Goal: Check status: Check status

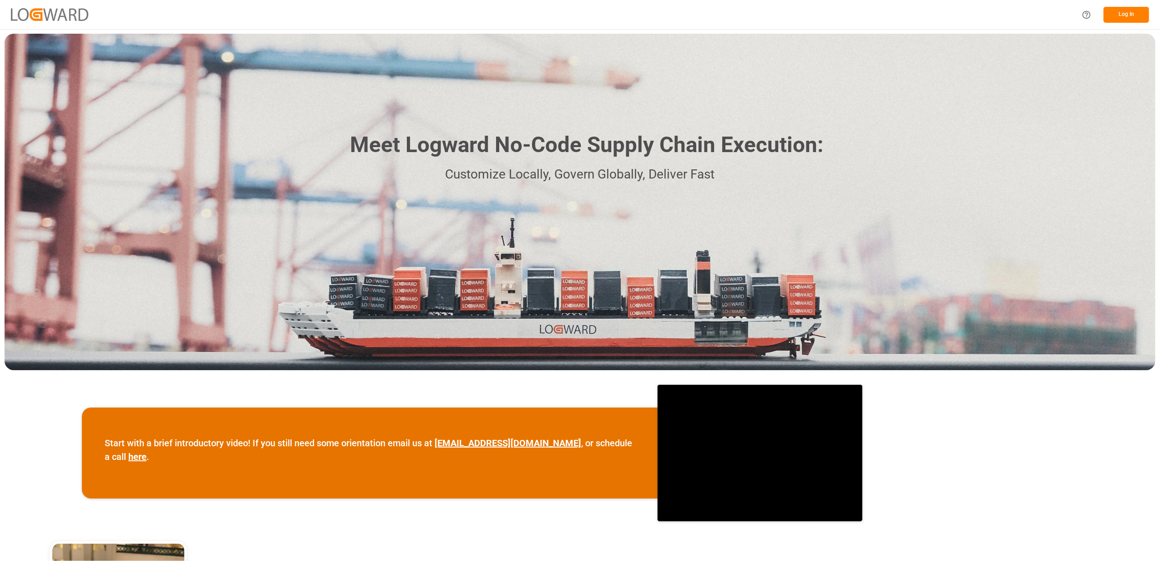
click at [938, 165] on div "Meet Logward No-Code Supply Chain Execution: Customize Locally, Govern Globally…" at bounding box center [580, 202] width 1151 height 336
click at [1124, 11] on button "Log In" at bounding box center [1127, 15] width 46 height 16
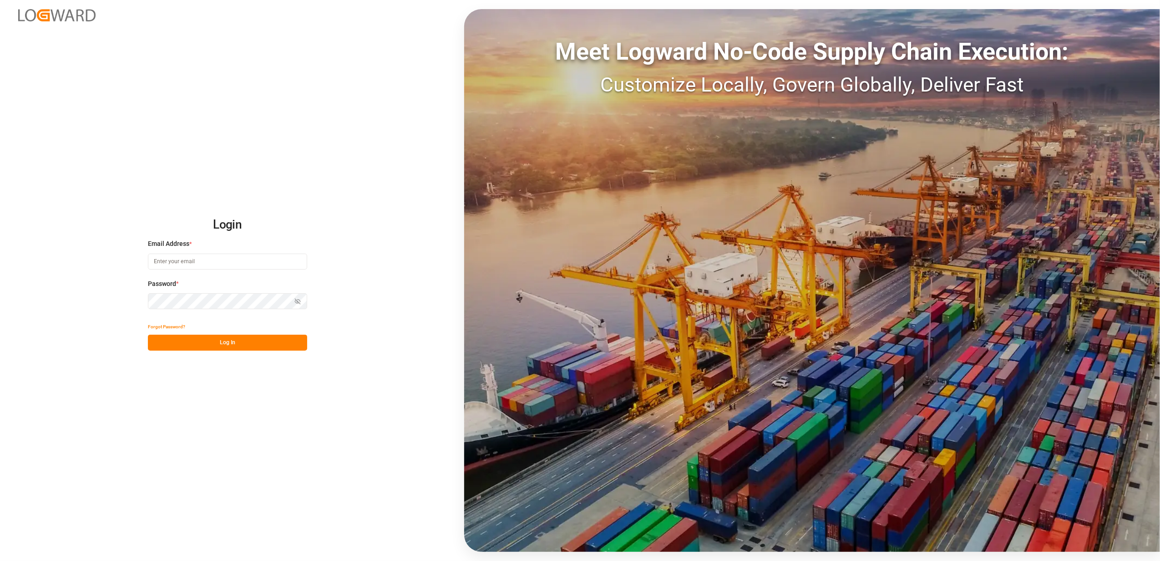
type input "faustine.gabilly@melitta.fr"
click at [232, 341] on button "Log In" at bounding box center [227, 343] width 159 height 16
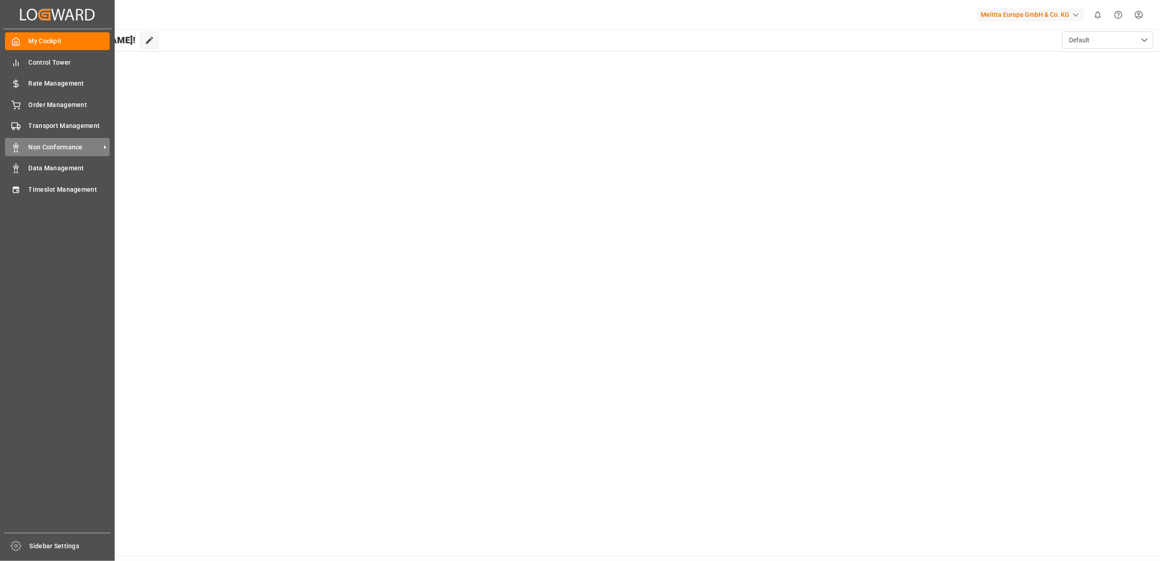
click at [37, 148] on span "Non Conformance" at bounding box center [65, 147] width 72 height 10
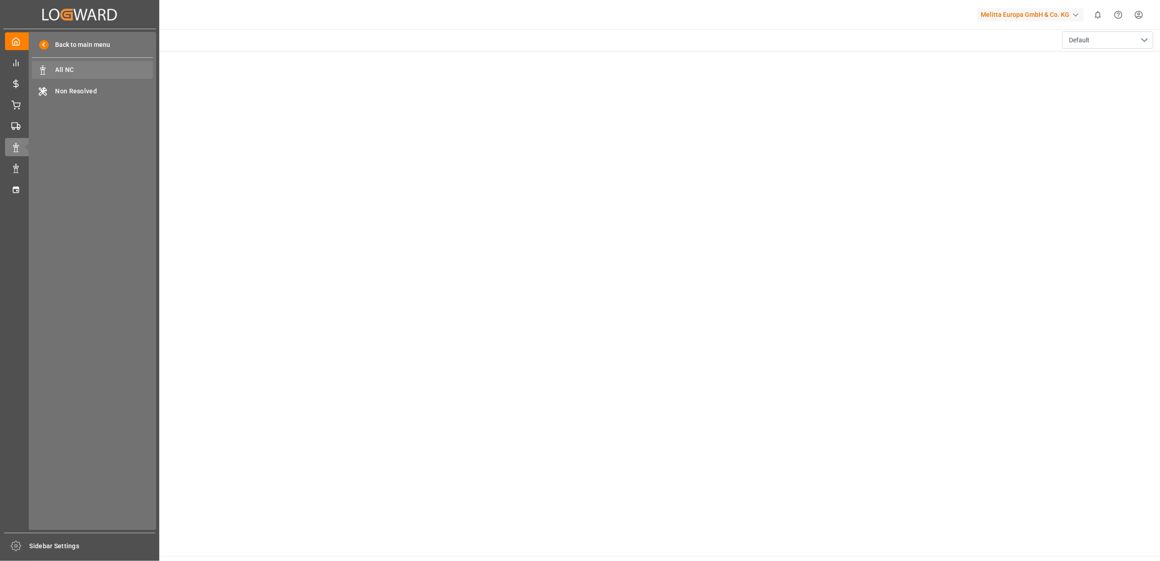
click at [70, 73] on span "All NC" at bounding box center [105, 70] width 98 height 10
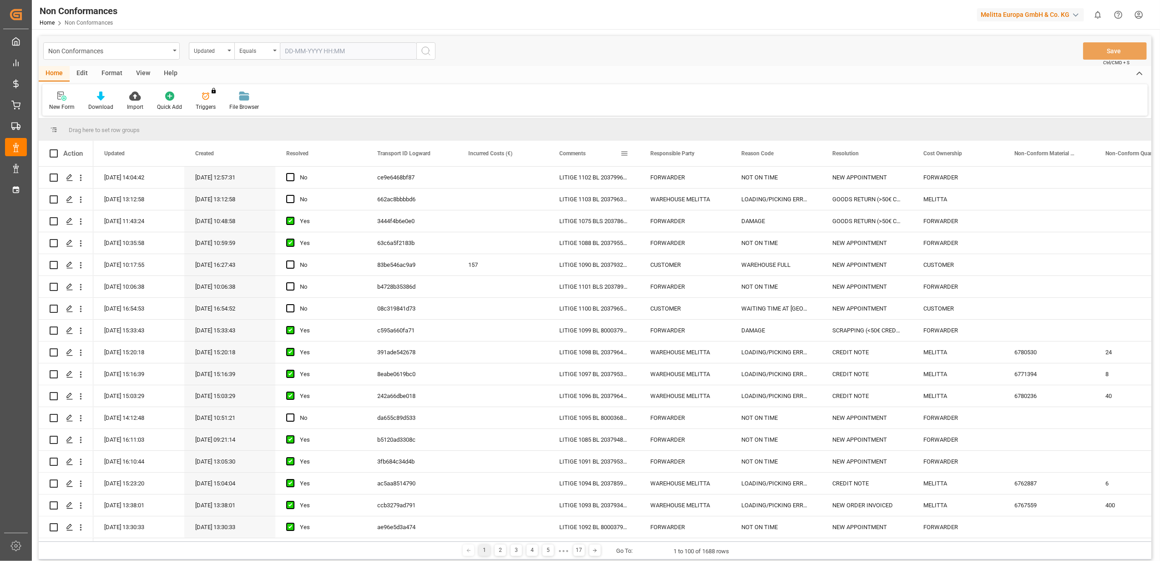
click at [625, 155] on span at bounding box center [624, 153] width 8 height 8
click at [666, 153] on span "filter" at bounding box center [667, 155] width 8 height 8
click at [707, 178] on span "Filtering operator" at bounding box center [706, 180] width 8 height 8
click at [669, 224] on div "Fuzzy search" at bounding box center [666, 223] width 89 height 15
click at [669, 206] on input "Filter Value" at bounding box center [666, 202] width 89 height 18
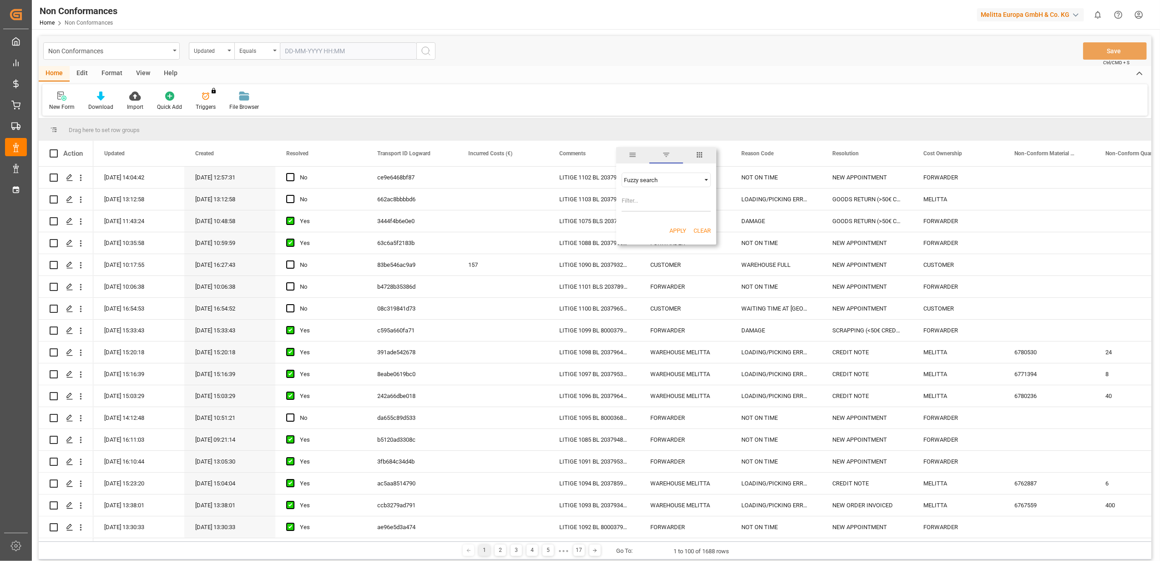
paste input "20379057"
type input "20379057"
click at [671, 226] on button "Apply" at bounding box center [678, 230] width 17 height 9
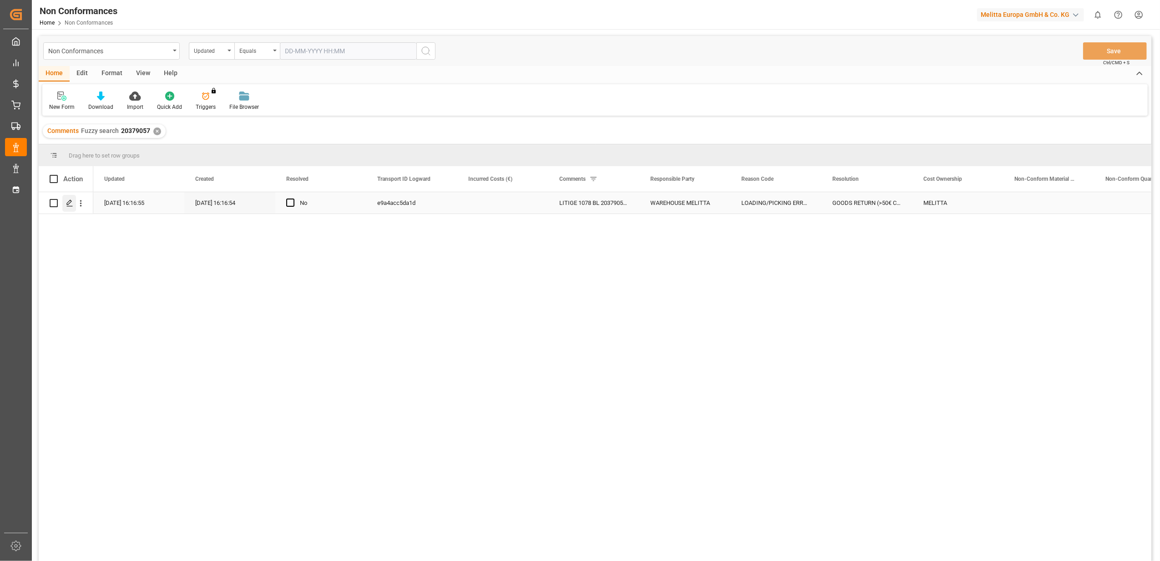
click at [68, 204] on icon "Press SPACE to select this row." at bounding box center [69, 202] width 7 height 7
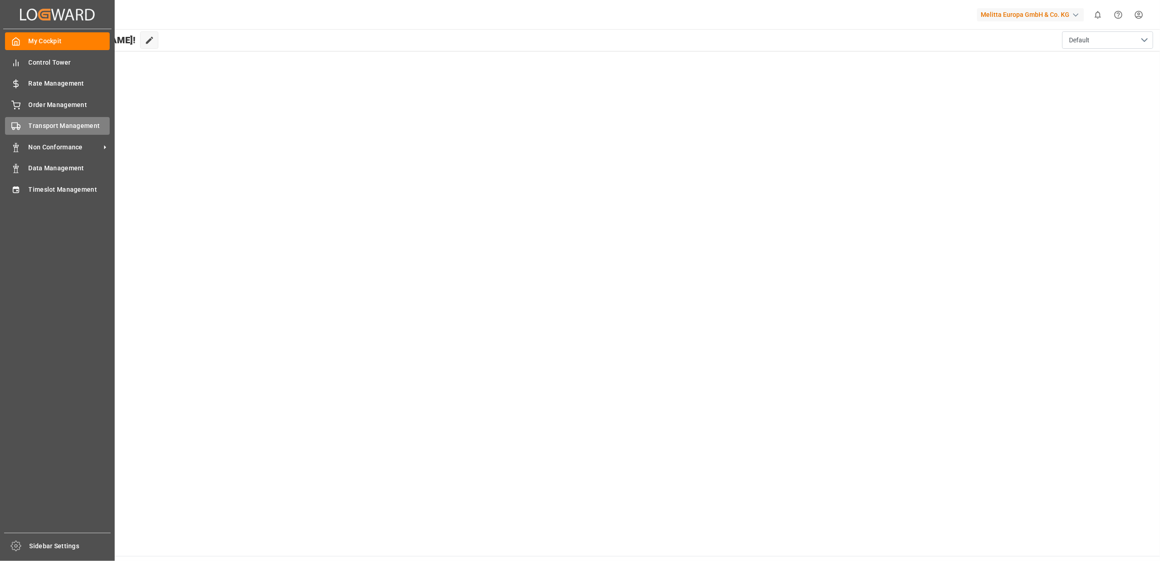
click at [85, 127] on span "Transport Management" at bounding box center [69, 126] width 81 height 10
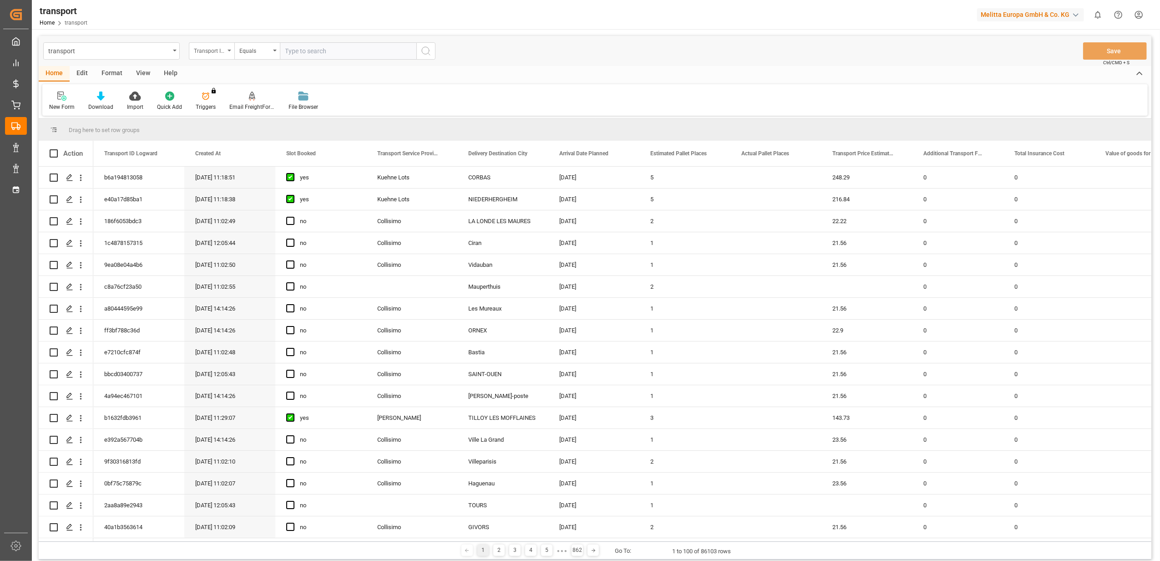
click at [228, 52] on div "Transport ID Logward" at bounding box center [212, 50] width 46 height 17
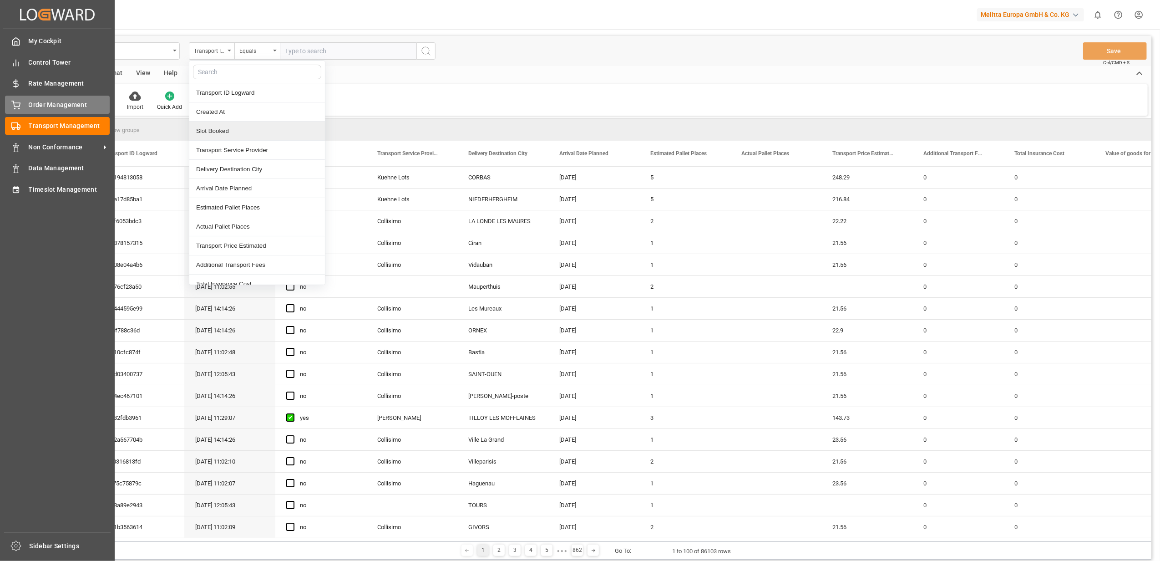
click at [30, 102] on span "Order Management" at bounding box center [69, 105] width 81 height 10
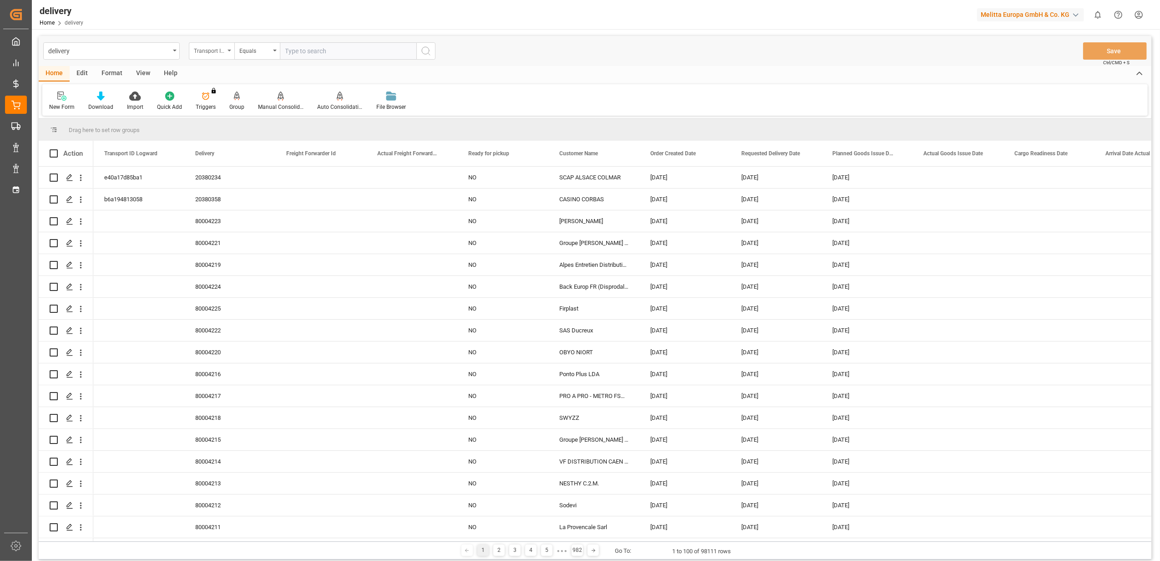
click at [229, 50] on icon "open menu" at bounding box center [230, 51] width 4 height 2
click at [221, 110] on div "Delivery" at bounding box center [257, 111] width 136 height 19
click at [361, 50] on input "text" at bounding box center [348, 50] width 137 height 17
paste input "20379903"
type input "20379903"
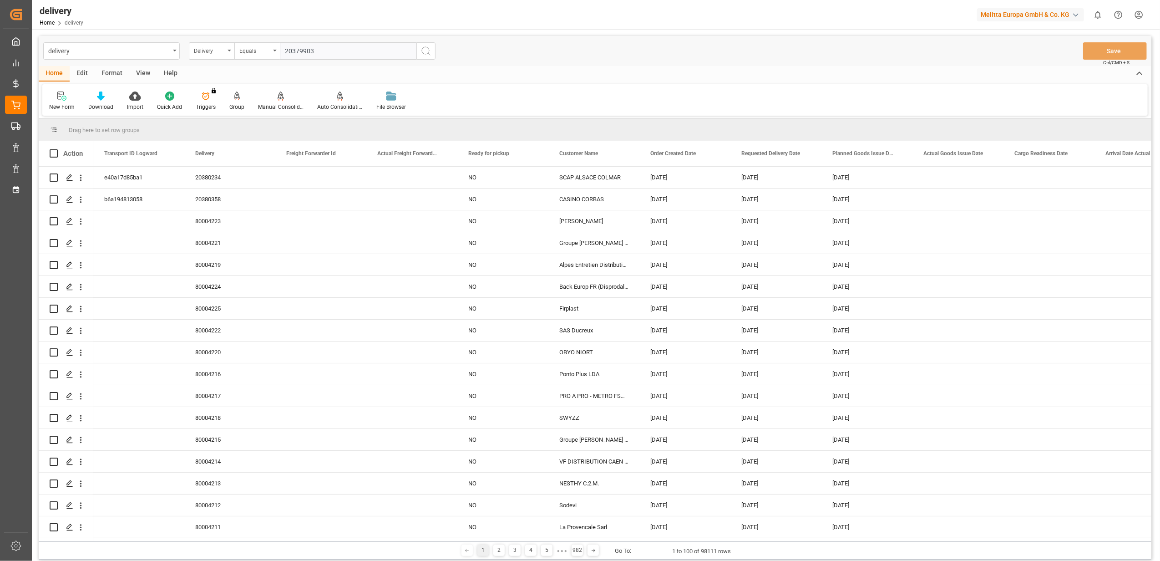
click at [427, 50] on icon "search button" at bounding box center [426, 51] width 11 height 11
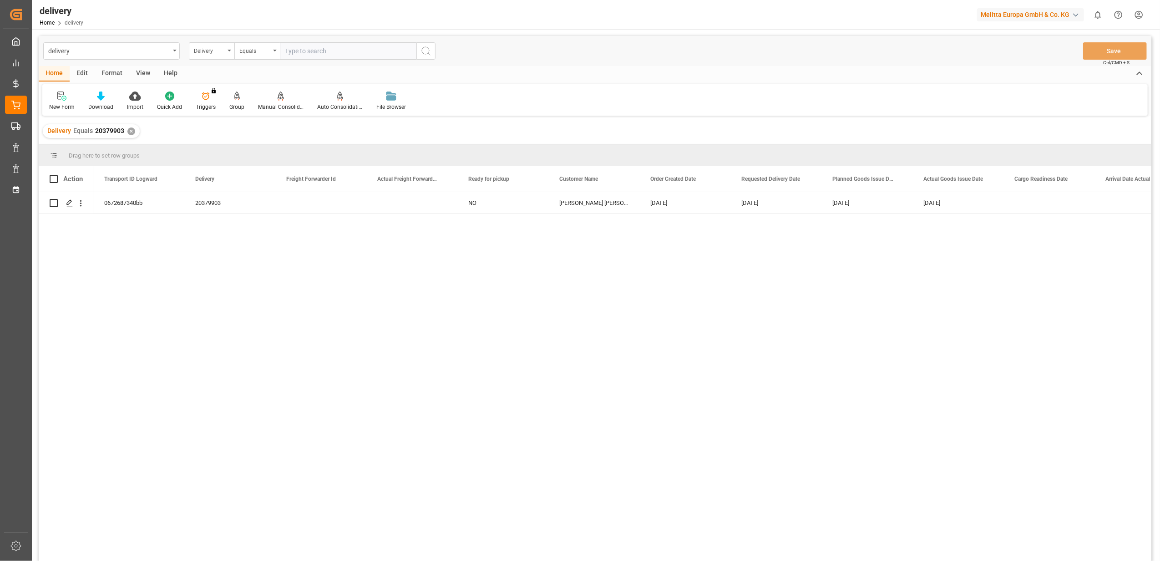
click at [800, 412] on div "0672687340bb 20379903 NO [PERSON_NAME] [PERSON_NAME][GEOGRAPHIC_DATA] [DATE] [D…" at bounding box center [622, 379] width 1058 height 375
click at [129, 128] on div "✕" at bounding box center [131, 131] width 8 height 8
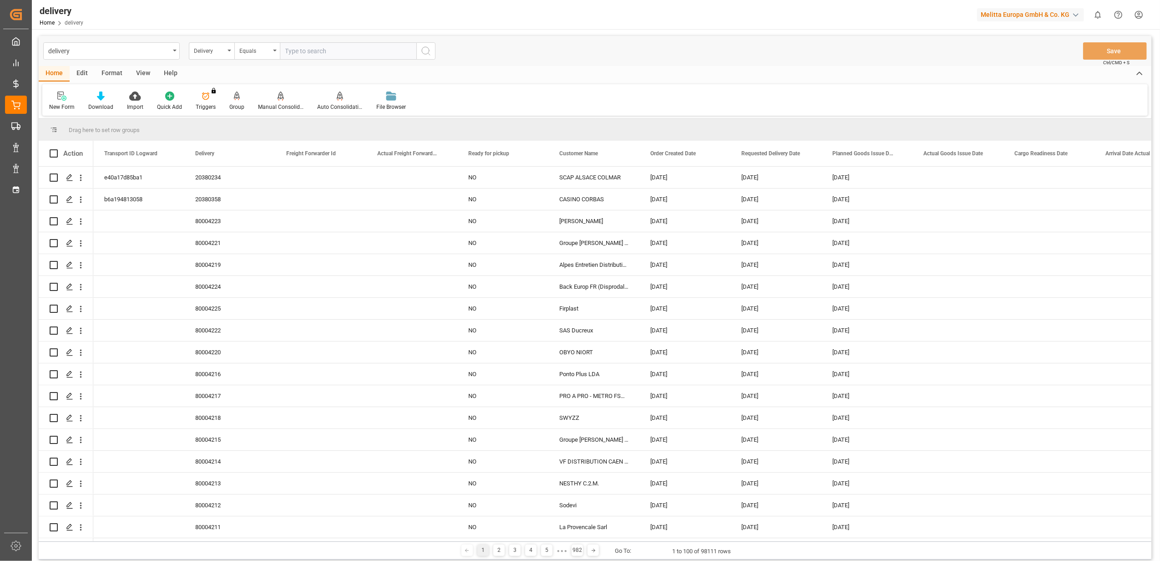
click at [372, 51] on input "text" at bounding box center [348, 50] width 137 height 17
paste input "20379875"
type input "20379875"
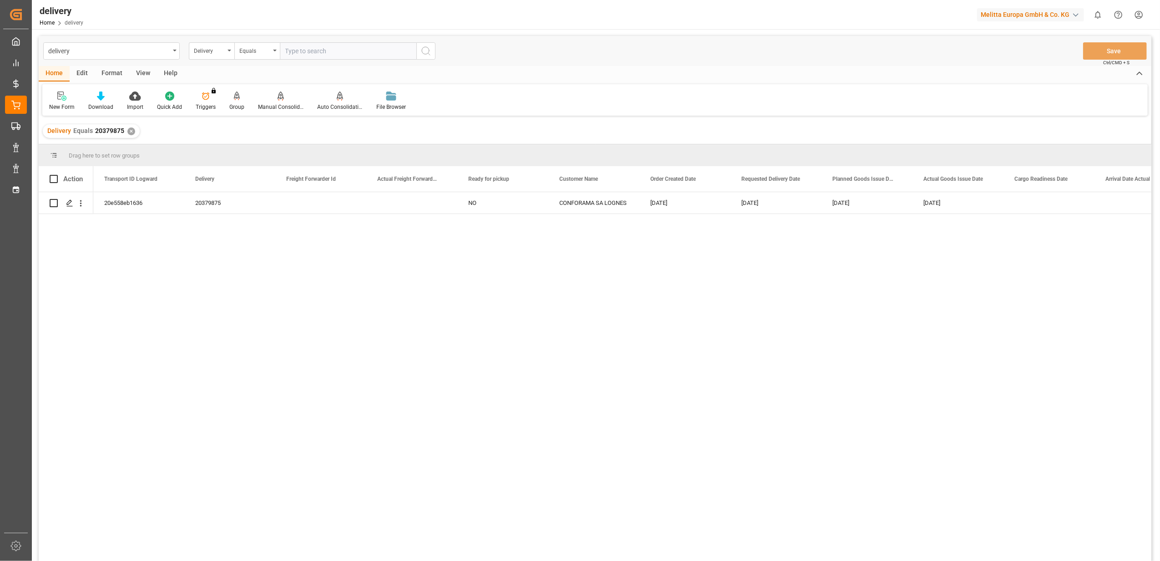
click at [132, 130] on div "✕" at bounding box center [131, 131] width 8 height 8
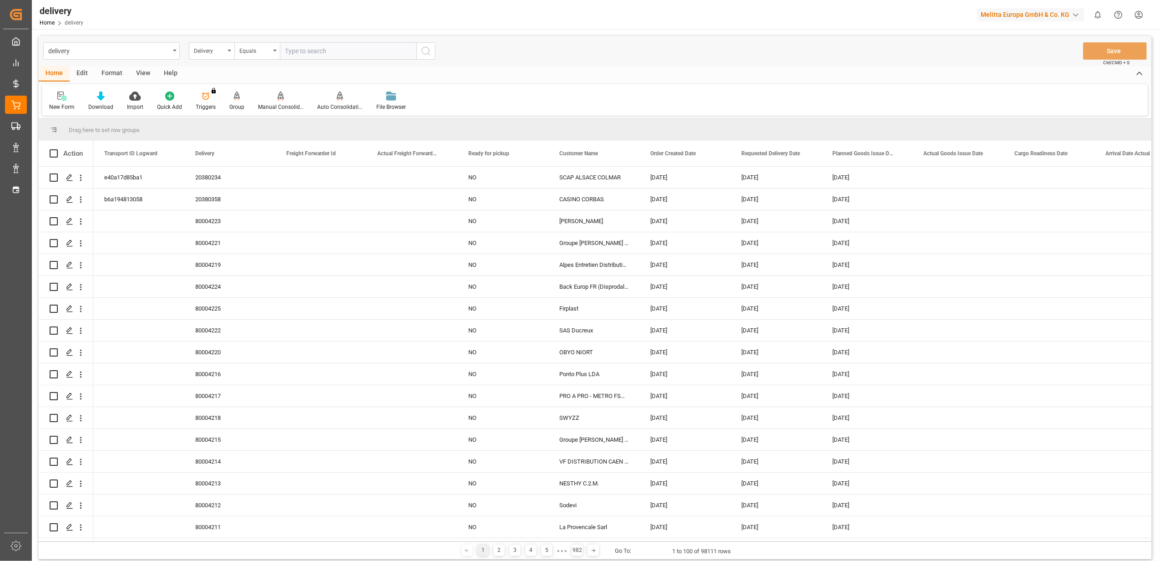
click at [377, 48] on input "text" at bounding box center [348, 50] width 137 height 17
paste input "20379904"
type input "20379904"
click at [431, 48] on icon "search button" at bounding box center [426, 51] width 11 height 11
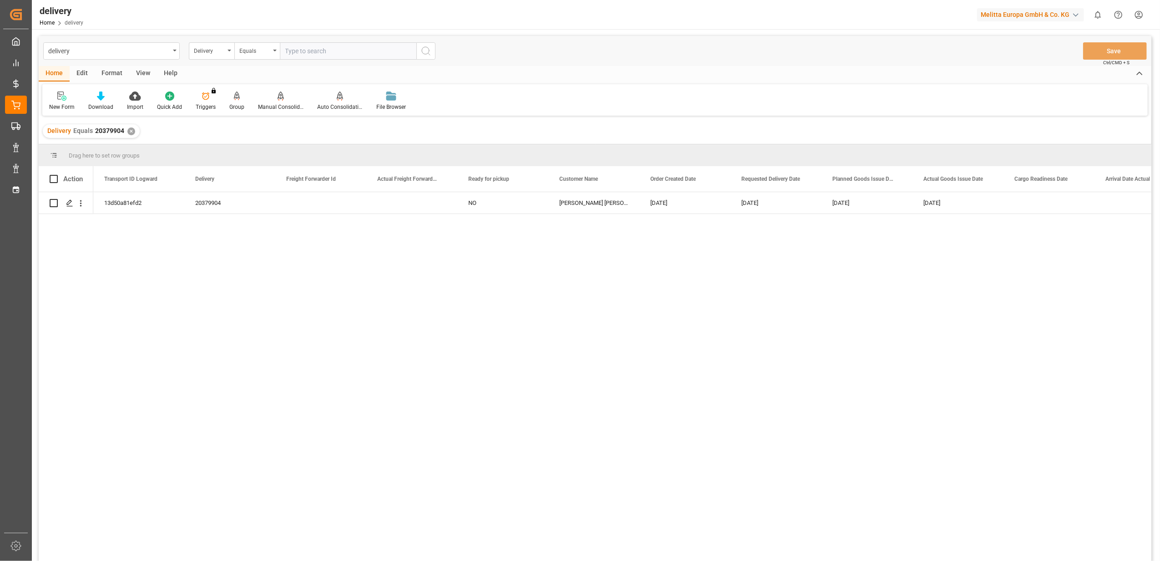
click at [131, 133] on div "✕" at bounding box center [131, 131] width 8 height 8
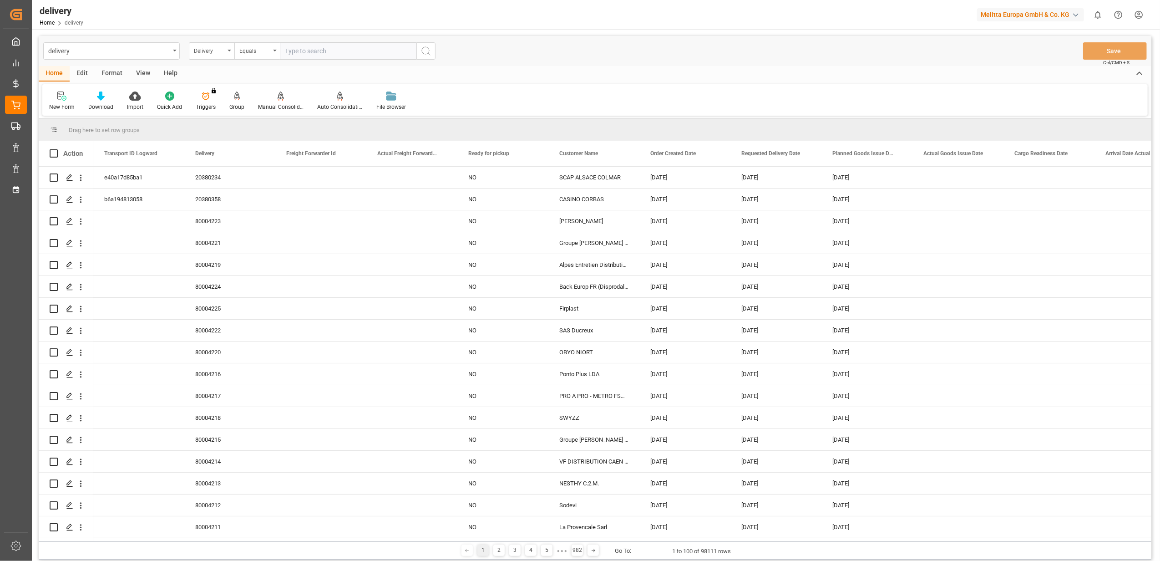
click at [357, 50] on input "text" at bounding box center [348, 50] width 137 height 17
paste input "20379982"
type input "20379982"
click at [423, 50] on icon "search button" at bounding box center [426, 51] width 11 height 11
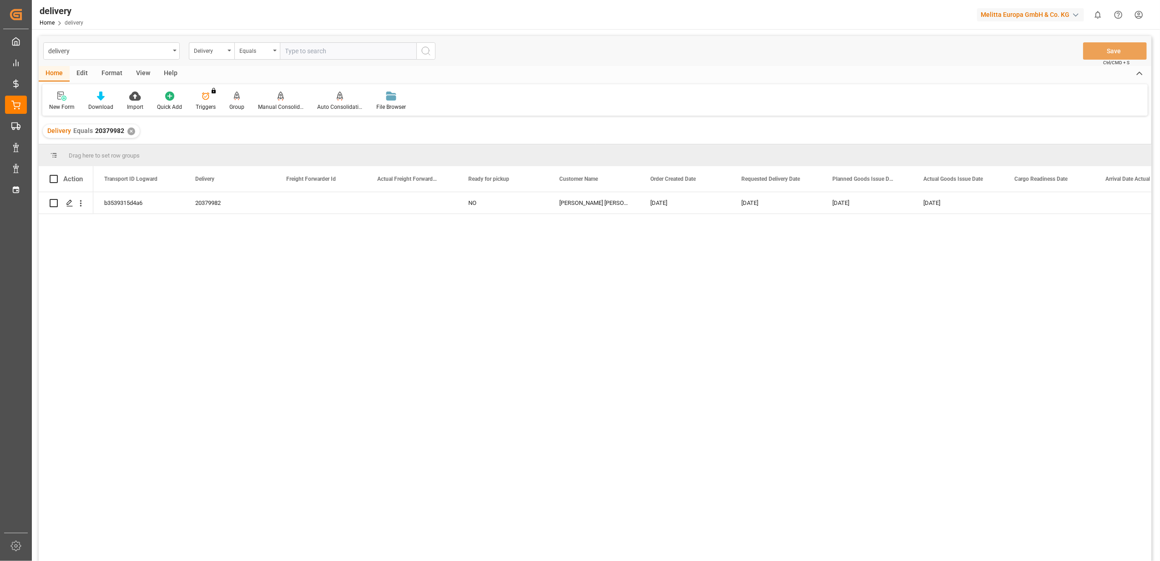
click at [127, 130] on div "✕" at bounding box center [131, 131] width 8 height 8
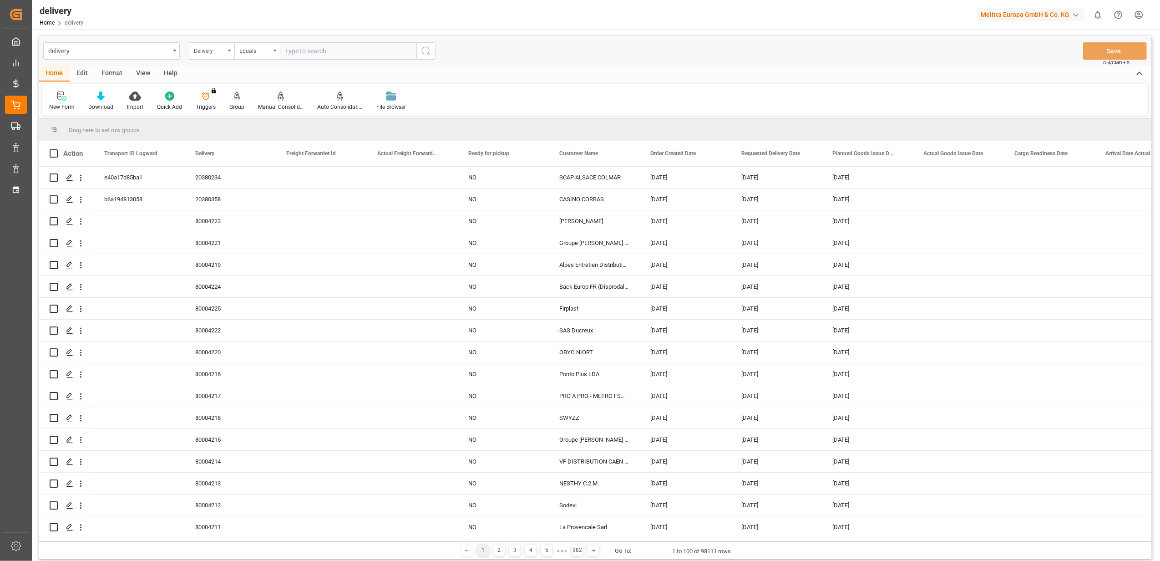
click at [350, 54] on input "text" at bounding box center [348, 50] width 137 height 17
paste input "20380060"
type input "20380060"
click at [421, 52] on icon "search button" at bounding box center [426, 51] width 11 height 11
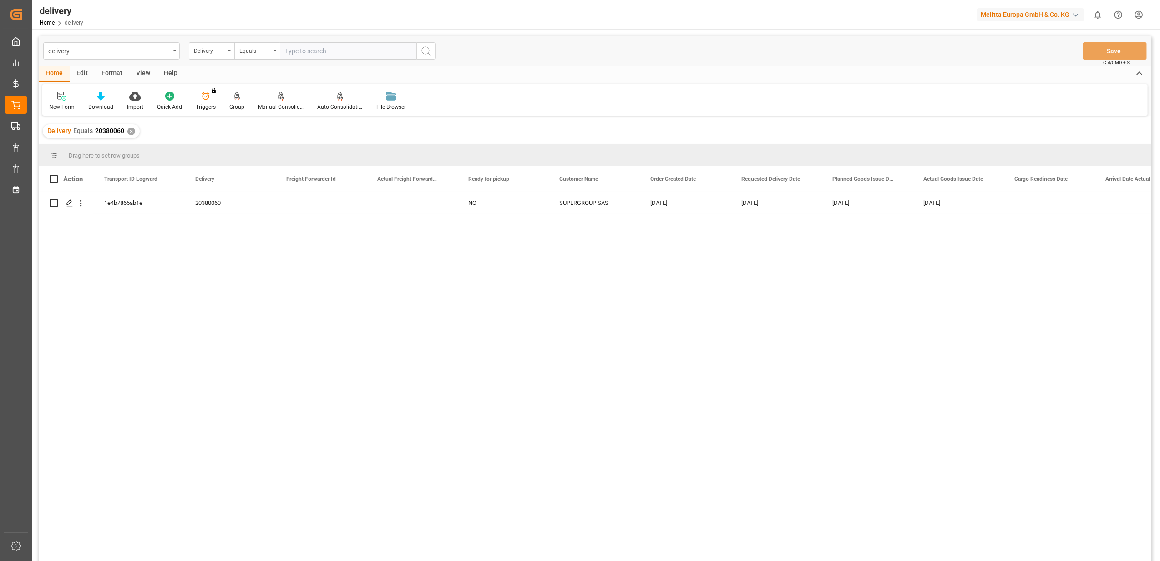
click at [130, 130] on div "✕" at bounding box center [131, 131] width 8 height 8
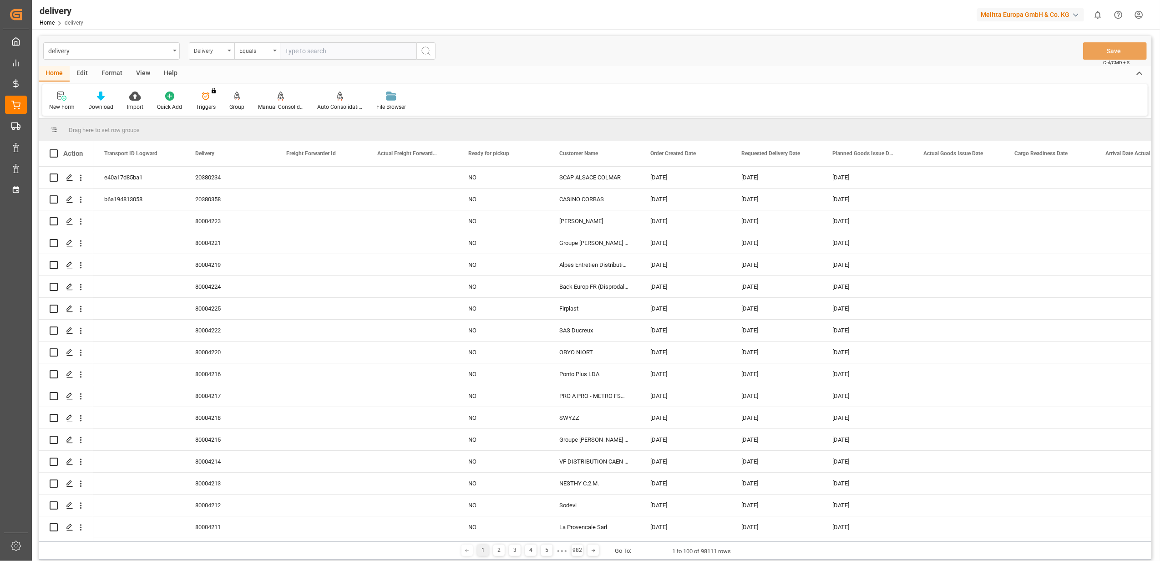
click at [305, 52] on input "text" at bounding box center [348, 50] width 137 height 17
paste input "20380036"
type input "20380036"
click at [428, 50] on icon "search button" at bounding box center [426, 51] width 11 height 11
